Goal: Transaction & Acquisition: Purchase product/service

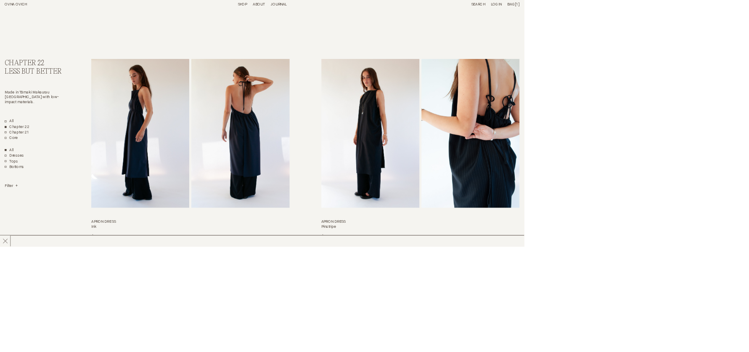
click at [29, 8] on link "OVNA OVICH" at bounding box center [23, 6] width 32 height 5
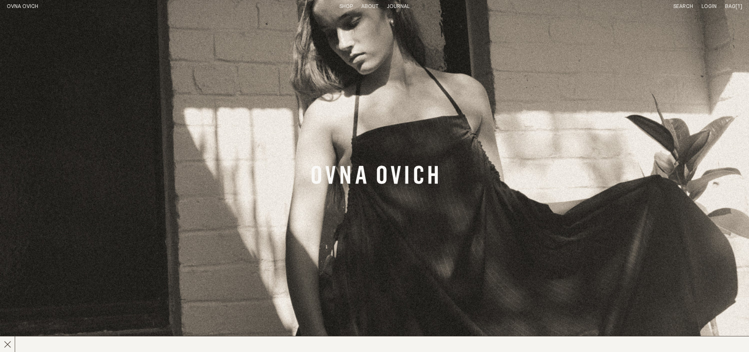
click at [733, 8] on span "Bag" at bounding box center [730, 6] width 11 height 5
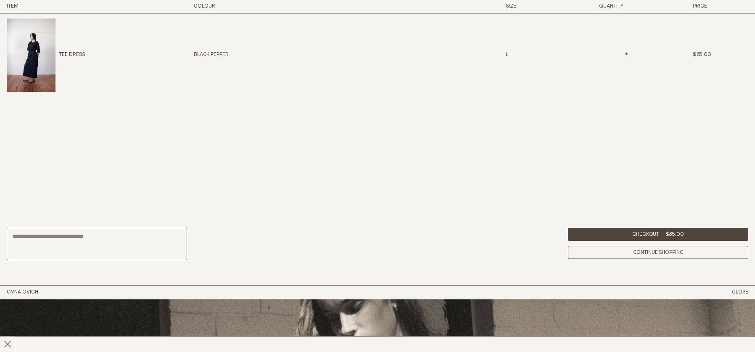
click at [47, 59] on img at bounding box center [31, 55] width 49 height 73
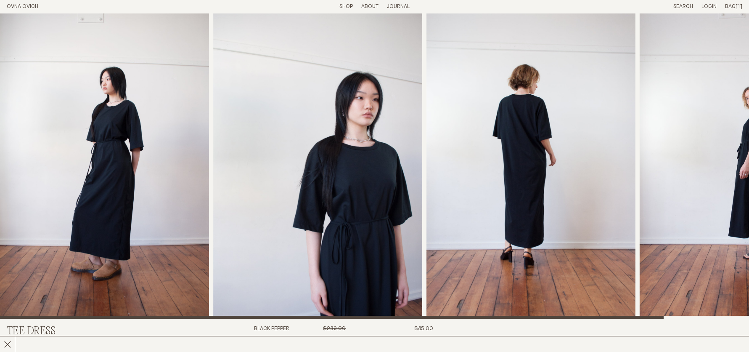
scroll to position [61, 0]
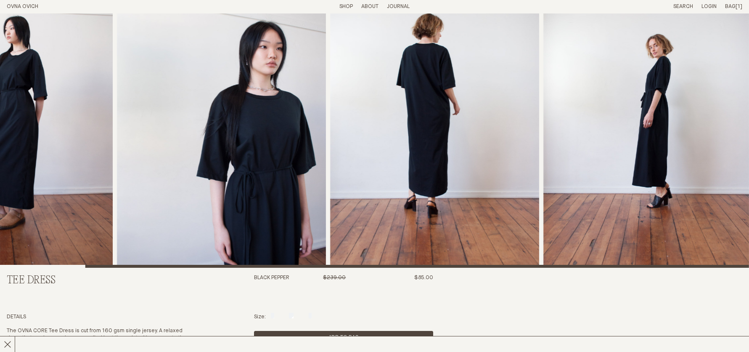
click at [652, 256] on div at bounding box center [374, 110] width 749 height 315
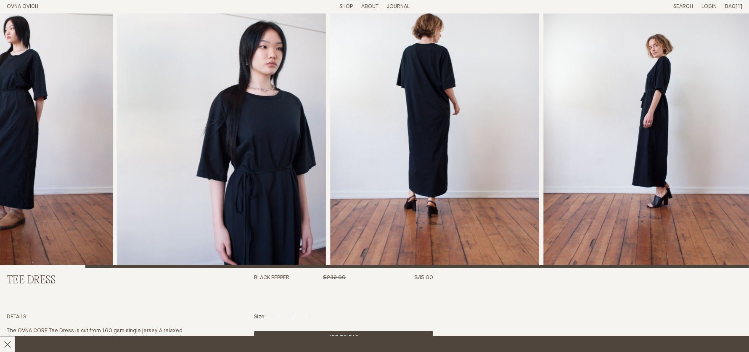
click at [199, 343] on span "Chapter 22 - Less But Better Is Now Here x" at bounding box center [559, 344] width 1118 height 12
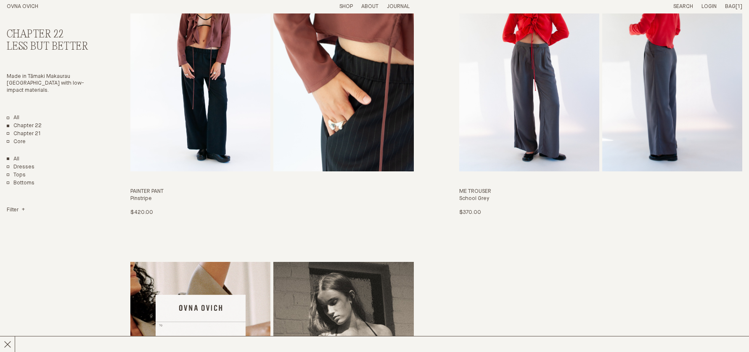
scroll to position [1934, 0]
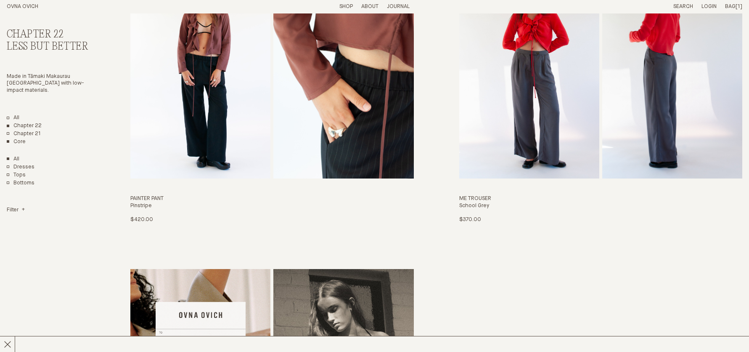
click at [21, 143] on link "Core" at bounding box center [16, 141] width 19 height 7
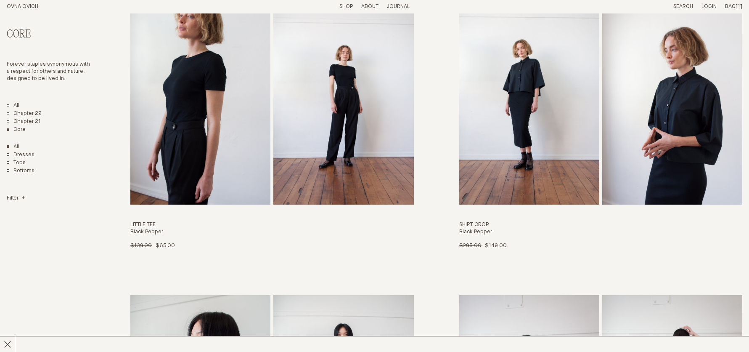
scroll to position [1909, 0]
click at [530, 247] on span "L" at bounding box center [530, 244] width 3 height 5
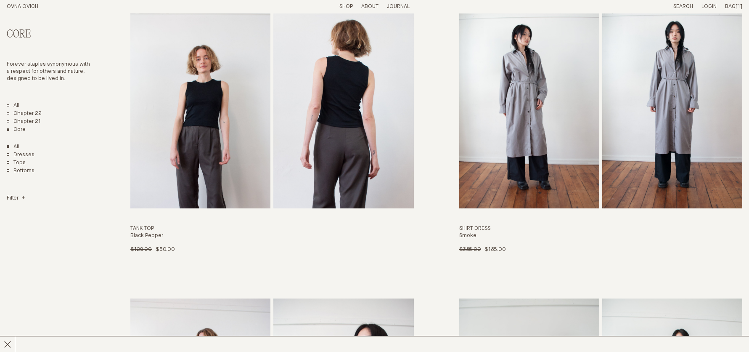
scroll to position [403, 0]
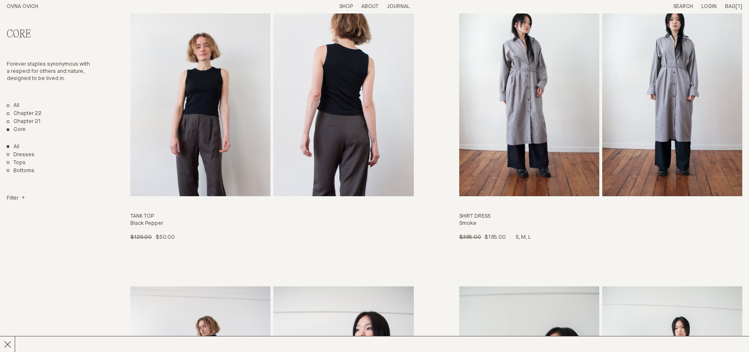
click at [567, 114] on img "Shirt Dress" at bounding box center [529, 90] width 140 height 212
click at [515, 164] on img "Shirt Dress" at bounding box center [529, 90] width 140 height 212
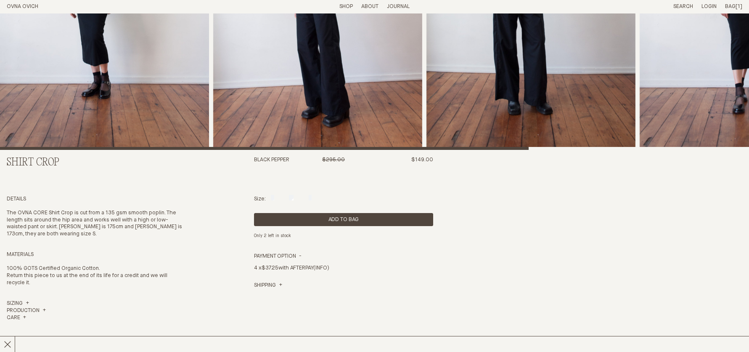
scroll to position [202, 0]
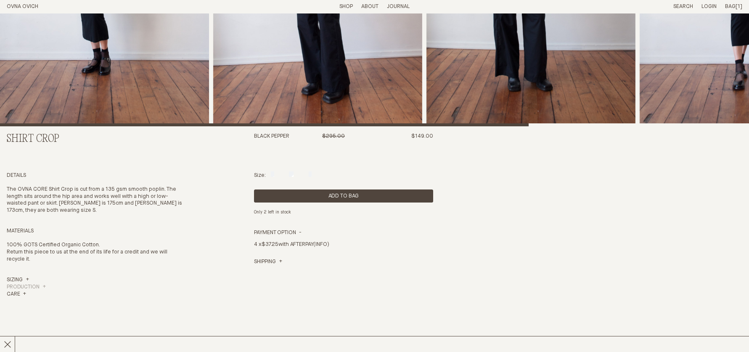
click at [13, 284] on h4 "Production" at bounding box center [26, 287] width 39 height 7
click at [16, 278] on link "Sizing" at bounding box center [18, 279] width 22 height 7
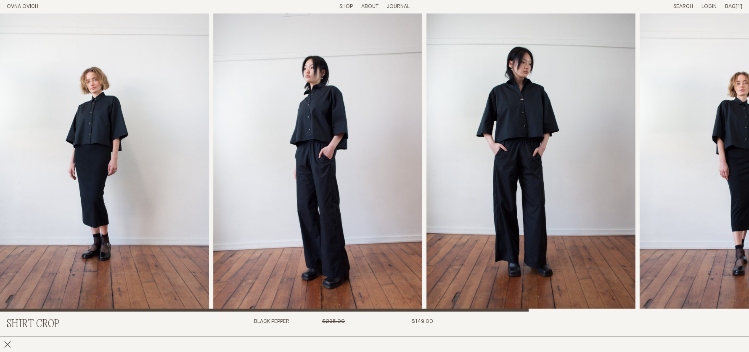
scroll to position [0, 0]
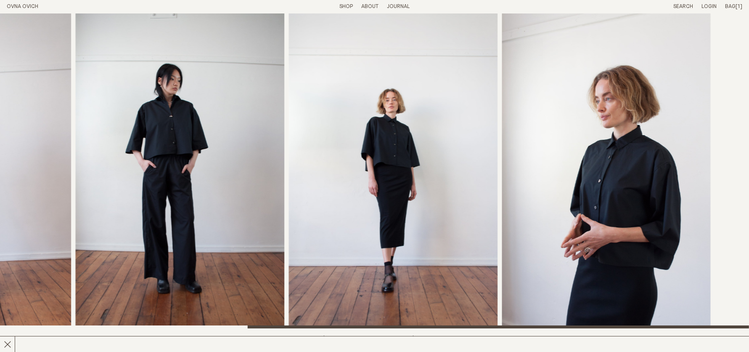
click at [336, 178] on img "4 / 5" at bounding box center [393, 170] width 209 height 315
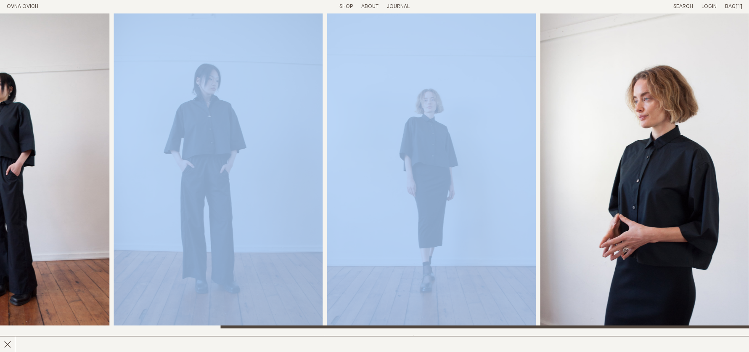
drag, startPoint x: 537, startPoint y: 170, endPoint x: 419, endPoint y: 178, distance: 117.7
click at [419, 178] on div at bounding box center [374, 170] width 749 height 315
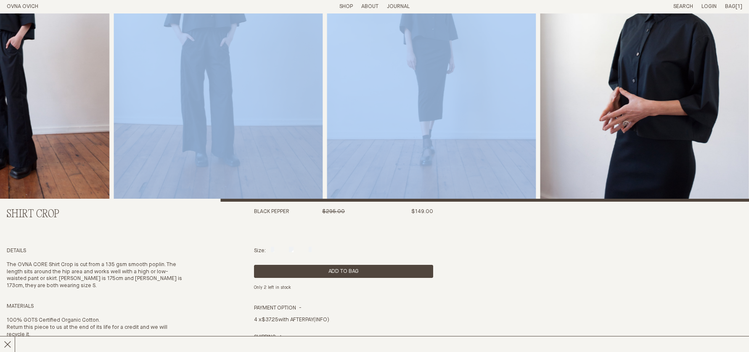
scroll to position [148, 0]
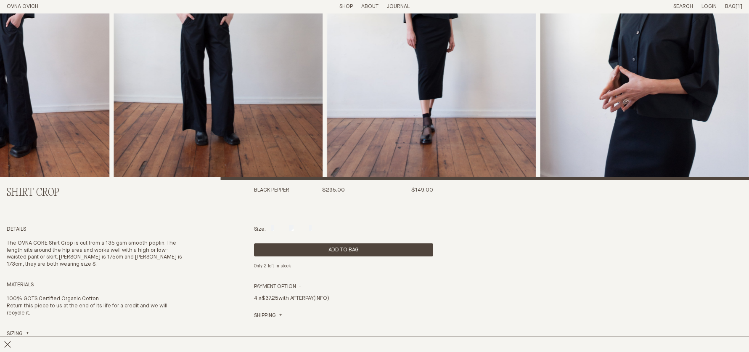
click at [314, 230] on div "Size: S M L" at bounding box center [343, 229] width 179 height 7
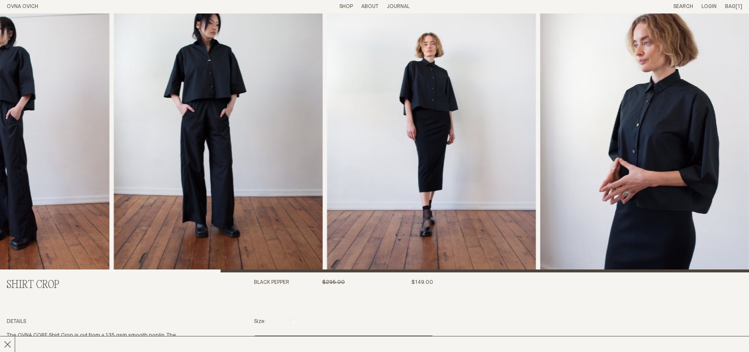
scroll to position [34, 0]
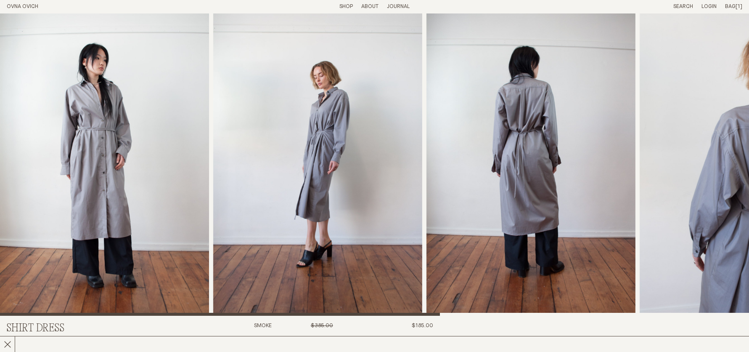
scroll to position [67, 0]
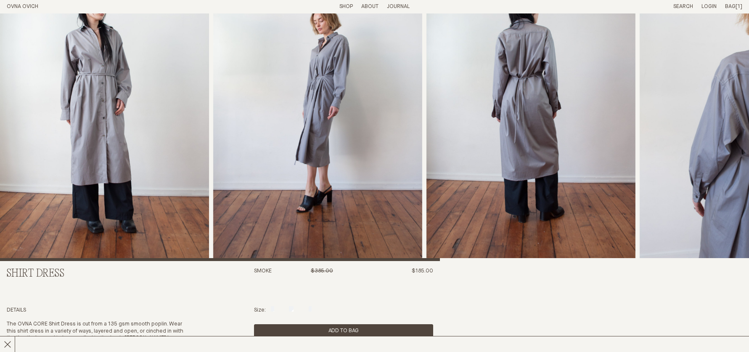
click at [314, 311] on div "Size: S M L" at bounding box center [343, 310] width 179 height 7
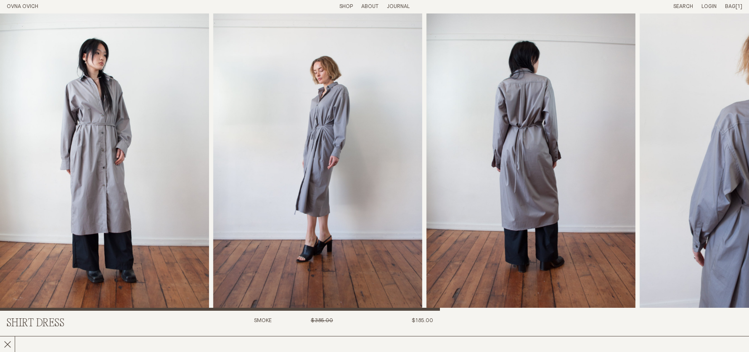
scroll to position [0, 0]
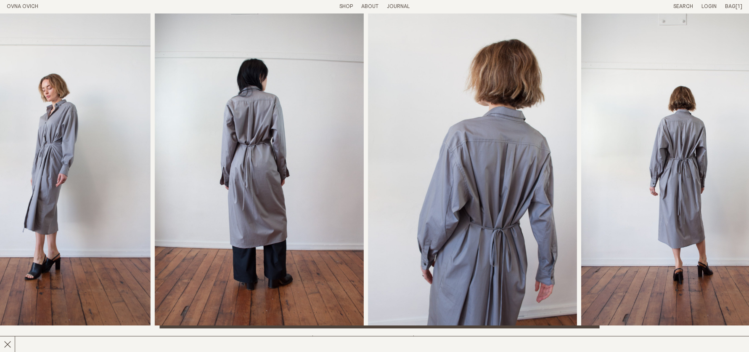
click at [455, 225] on img "4 / 6" at bounding box center [472, 170] width 209 height 315
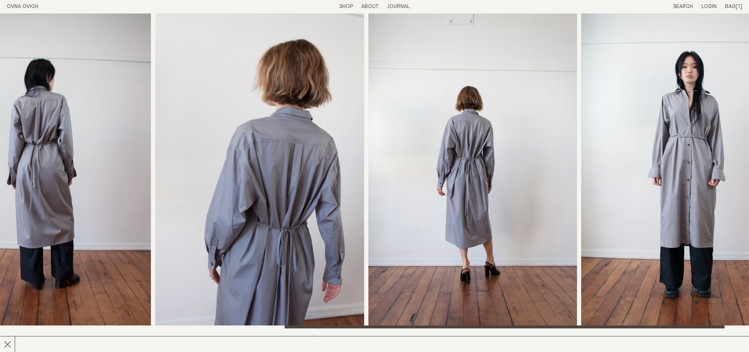
click at [316, 244] on img "4 / 6" at bounding box center [259, 170] width 209 height 315
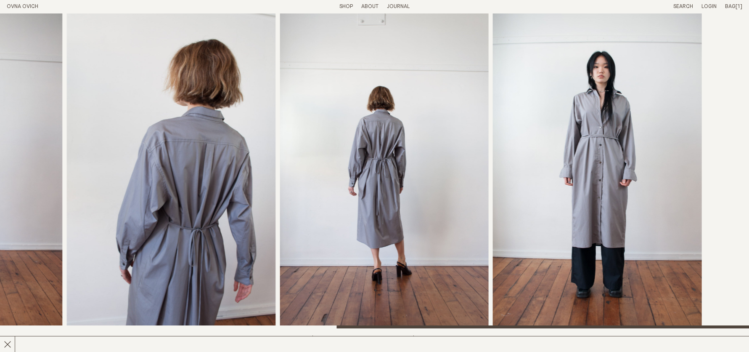
click at [412, 227] on img "5 / 6" at bounding box center [384, 170] width 209 height 315
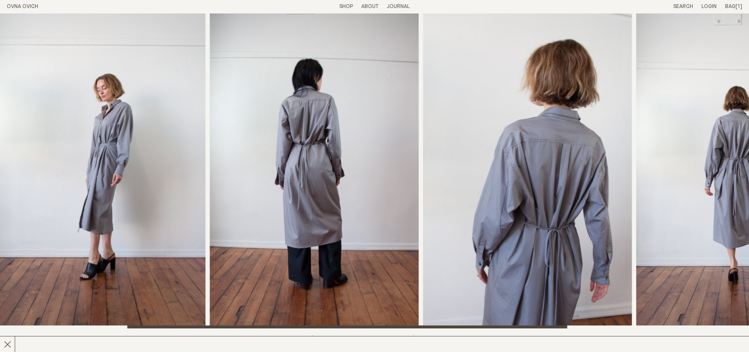
click at [733, 5] on span "Bag" at bounding box center [730, 6] width 11 height 5
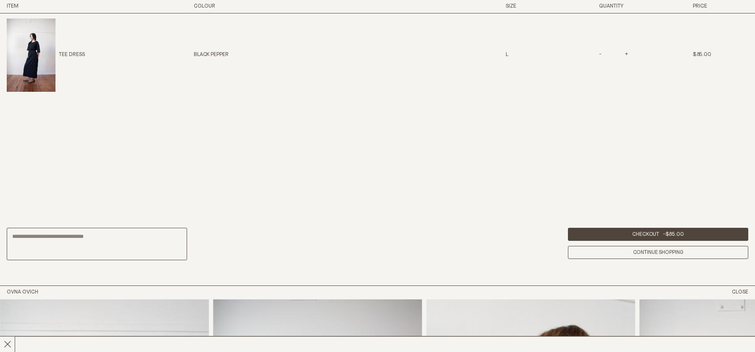
click at [601, 54] on span "-" at bounding box center [601, 55] width 4 height 5
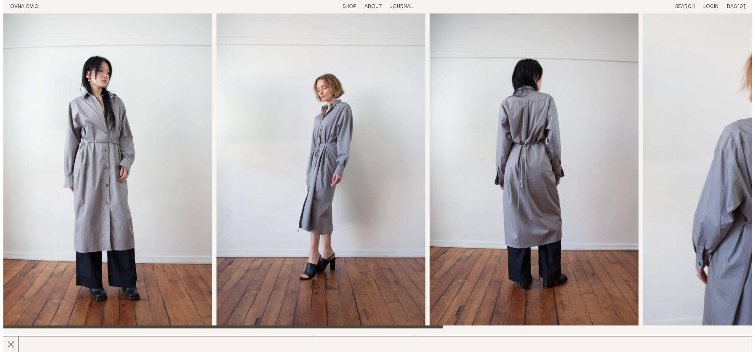
scroll to position [128, 0]
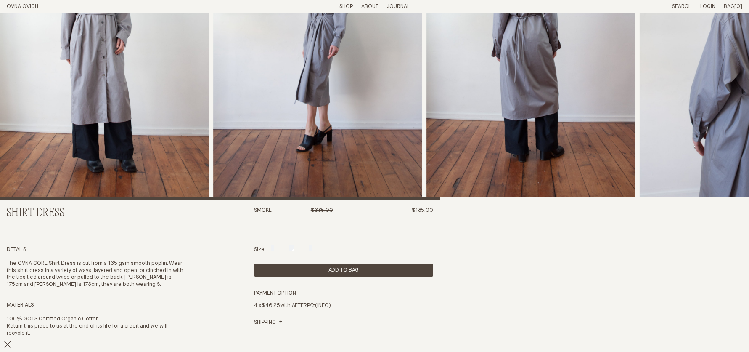
click at [311, 252] on label "L" at bounding box center [310, 248] width 3 height 5
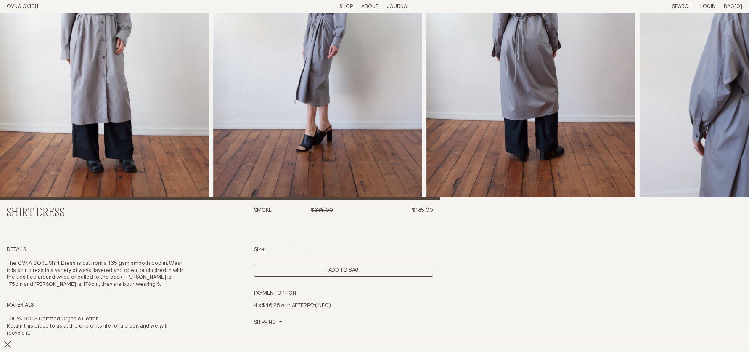
click at [324, 268] on button "Add to Bag" at bounding box center [343, 269] width 179 height 13
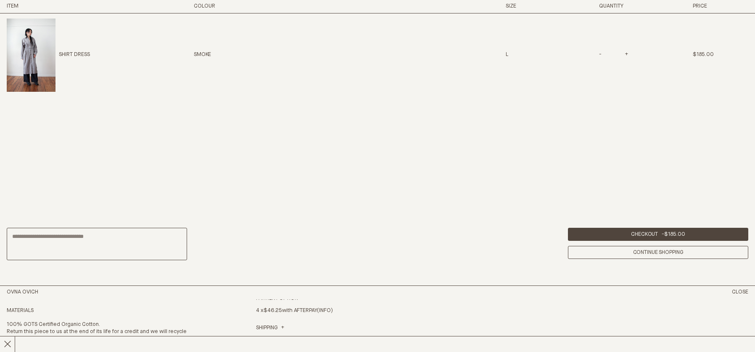
scroll to position [413, 0]
